Goal: Transaction & Acquisition: Purchase product/service

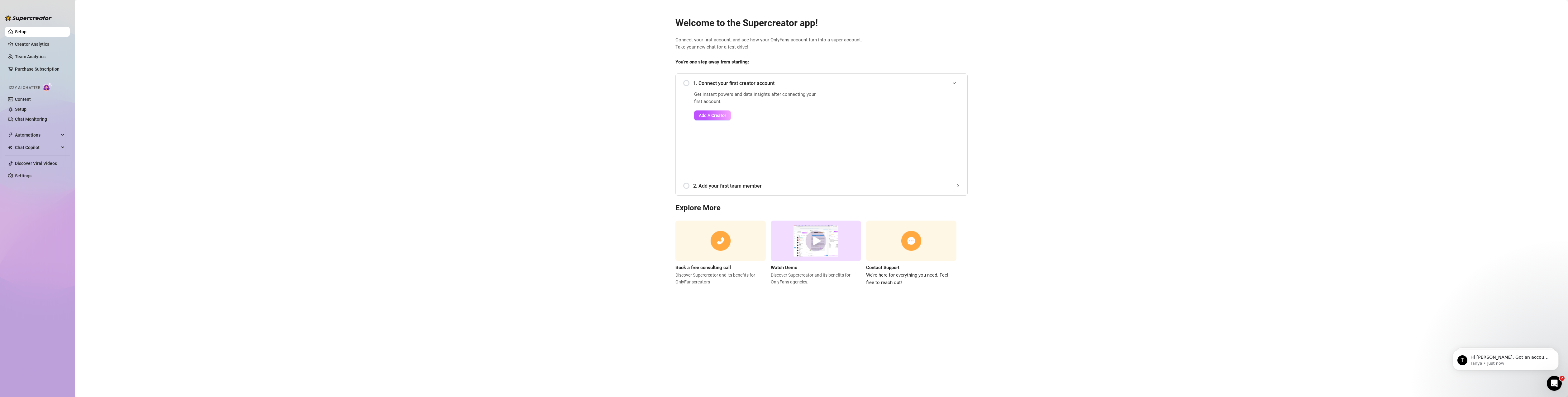
click at [689, 83] on div "1. Connect your first creator account" at bounding box center [821, 83] width 276 height 15
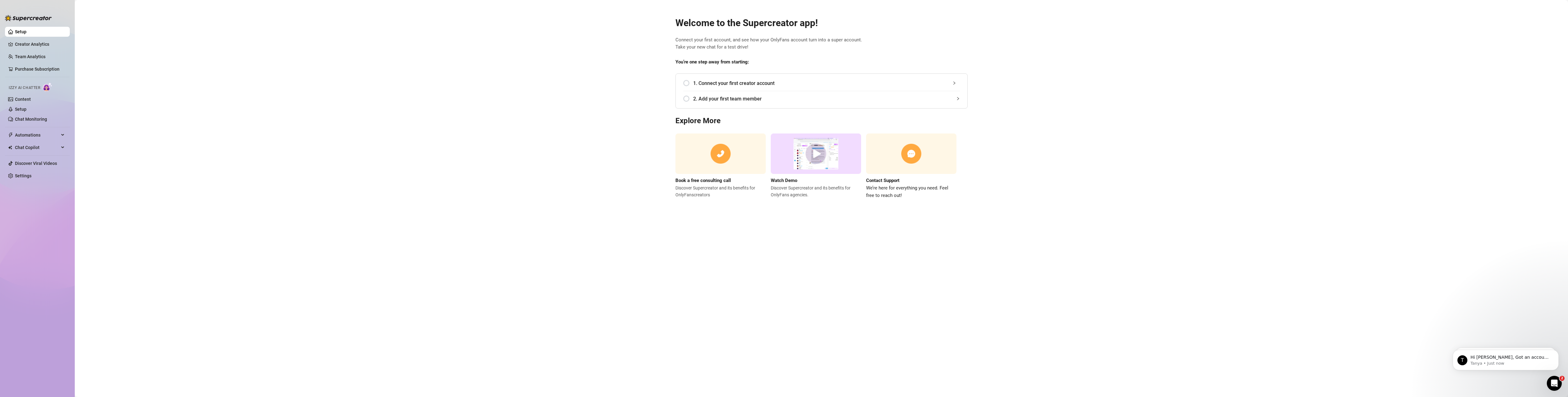
click at [690, 85] on div "1. Connect your first creator account" at bounding box center [821, 83] width 276 height 15
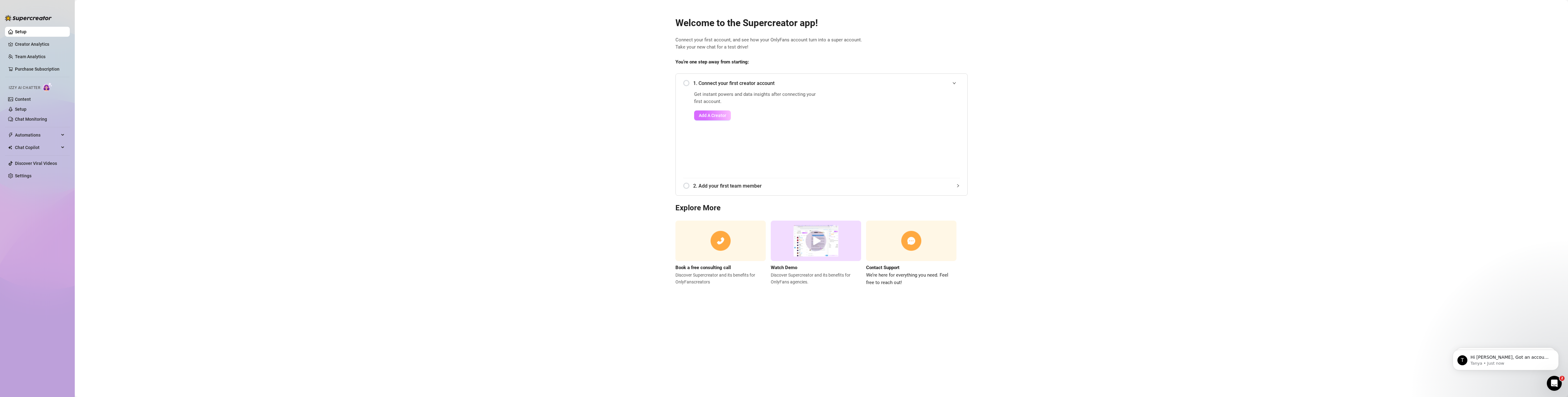
click at [716, 114] on span "Add A Creator" at bounding box center [712, 116] width 27 height 5
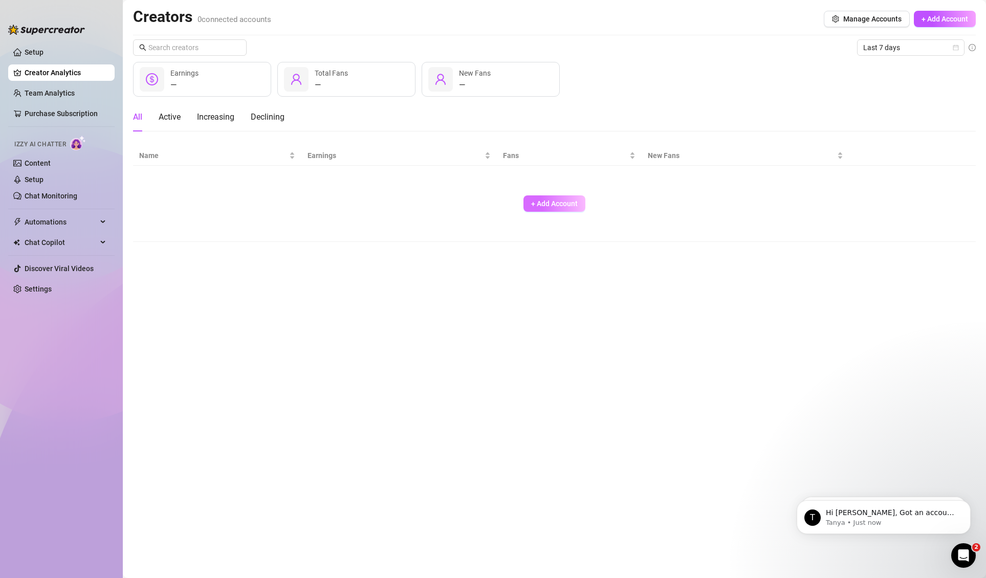
click at [571, 203] on span "+ Add Account" at bounding box center [554, 204] width 47 height 8
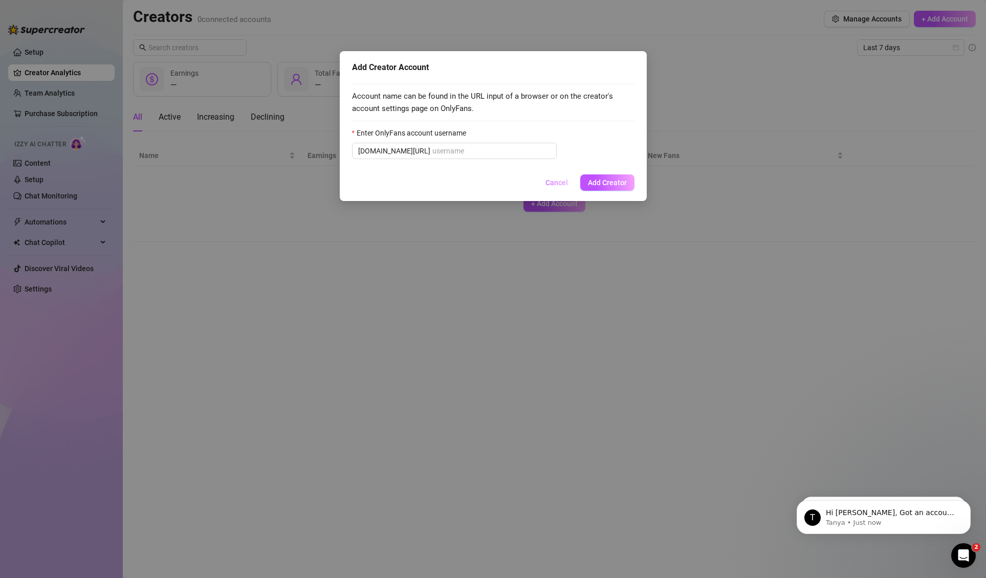
click at [557, 186] on span "Cancel" at bounding box center [557, 183] width 23 height 8
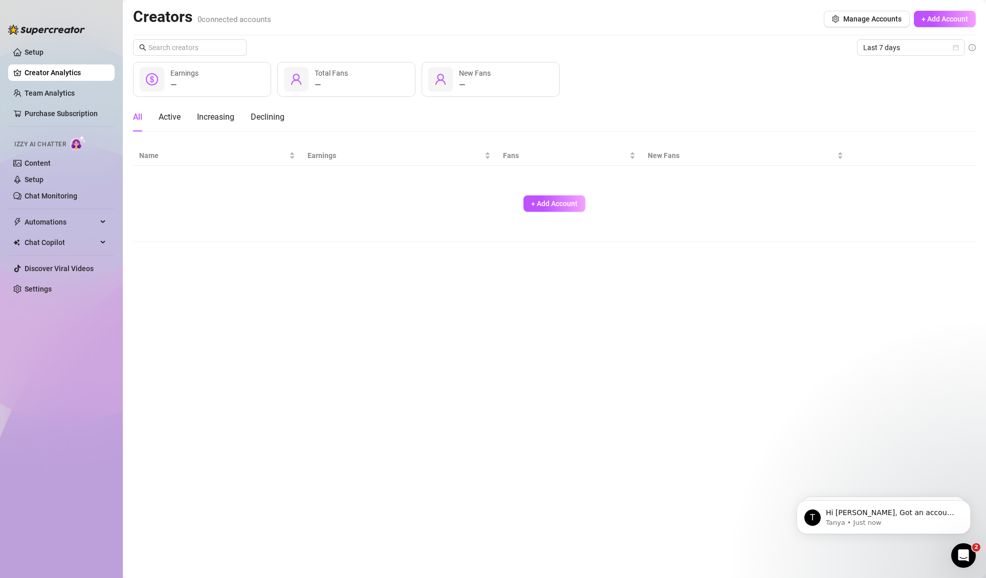
click at [60, 71] on link "Creator Analytics" at bounding box center [66, 72] width 82 height 16
click at [84, 115] on link "Purchase Subscription" at bounding box center [66, 113] width 82 height 16
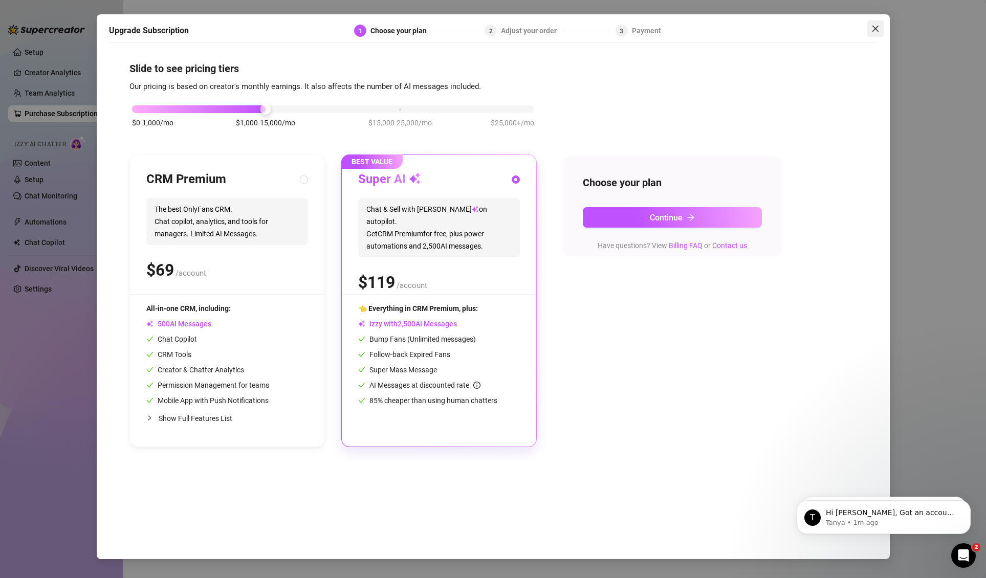
click at [880, 29] on span "Close" at bounding box center [876, 29] width 16 height 8
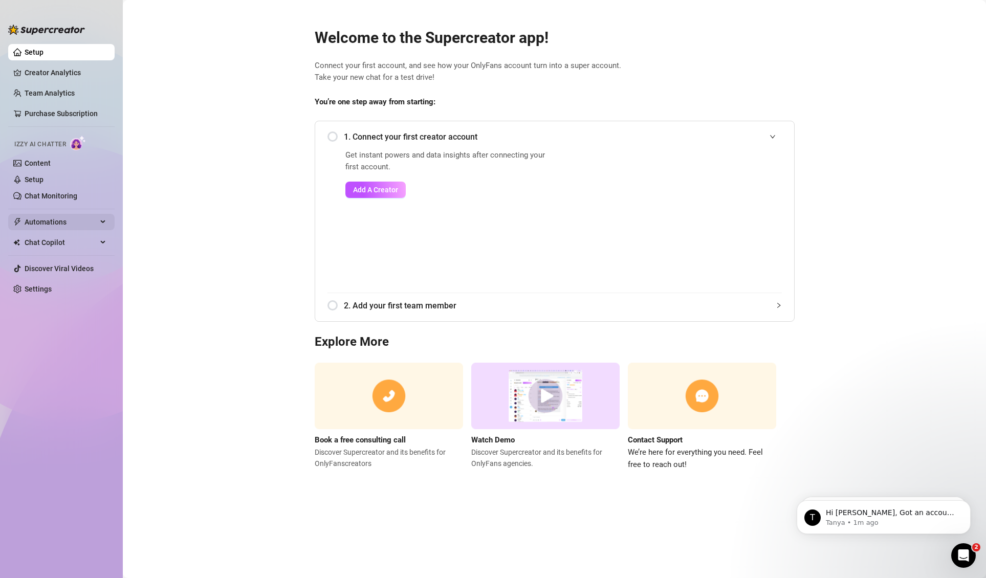
click at [95, 214] on span "Automations" at bounding box center [61, 222] width 73 height 16
